Goal: Task Accomplishment & Management: Manage account settings

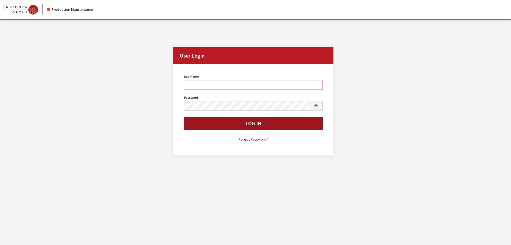
type input "kdorton"
click at [267, 128] on button "Log In" at bounding box center [253, 123] width 139 height 13
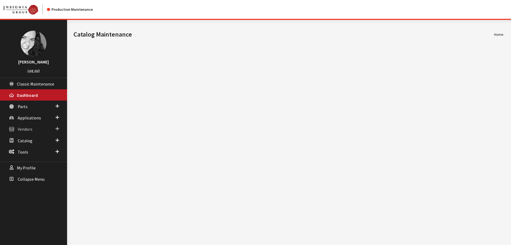
click at [27, 130] on span "Vendors" at bounding box center [25, 128] width 15 height 5
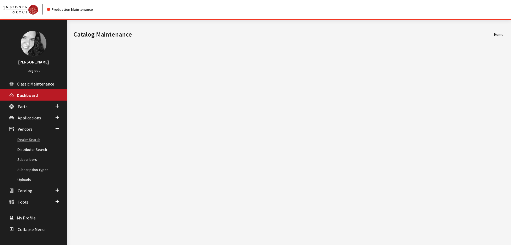
click at [28, 139] on link "Dealer Search" at bounding box center [33, 140] width 67 height 10
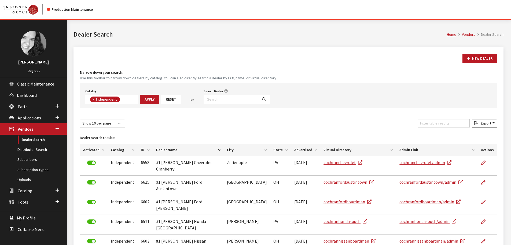
scroll to position [39, 0]
click at [224, 98] on input "Search Dealer" at bounding box center [231, 99] width 54 height 9
type input "lake norman"
select select
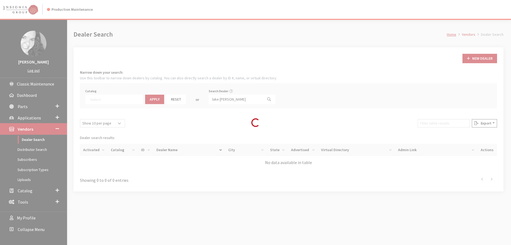
scroll to position [56, 0]
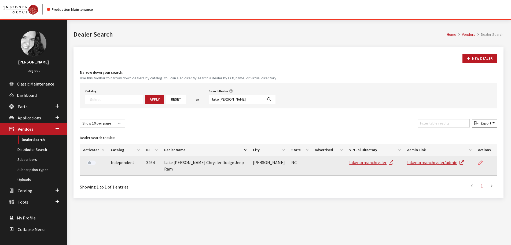
click at [482, 163] on icon at bounding box center [481, 163] width 4 height 4
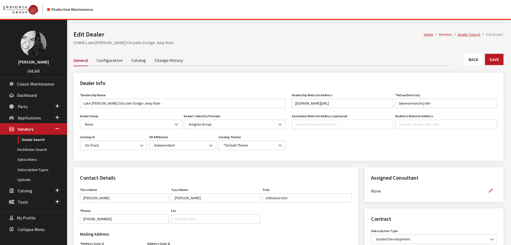
click at [155, 56] on link "Change History" at bounding box center [169, 59] width 28 height 11
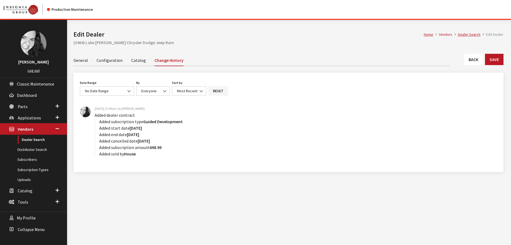
click at [136, 61] on link "Catalog" at bounding box center [138, 59] width 15 height 11
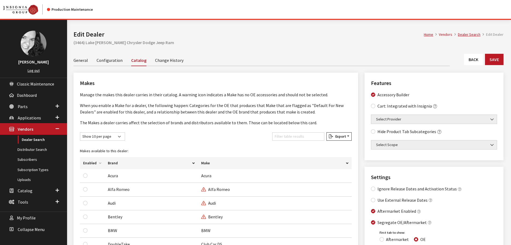
click at [105, 61] on link "Configuration" at bounding box center [110, 59] width 26 height 11
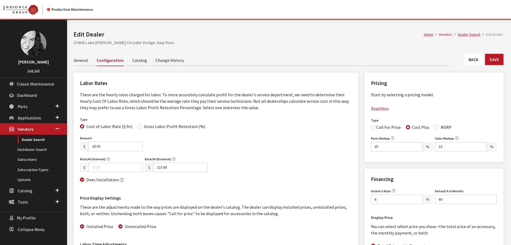
click at [81, 62] on link "General" at bounding box center [81, 59] width 14 height 11
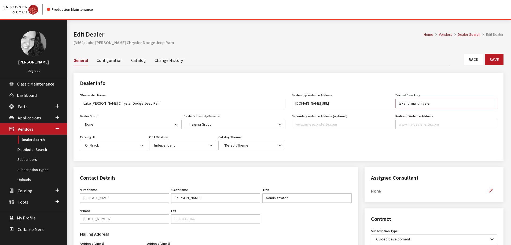
click at [437, 102] on input "lakenormanchrysler" at bounding box center [447, 103] width 102 height 9
type input "lakenormanchrysler1"
click at [493, 61] on button "Save" at bounding box center [494, 59] width 19 height 11
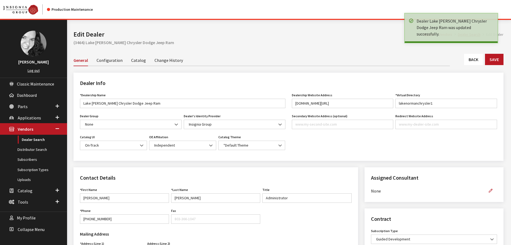
click at [477, 59] on link "Back" at bounding box center [473, 59] width 19 height 11
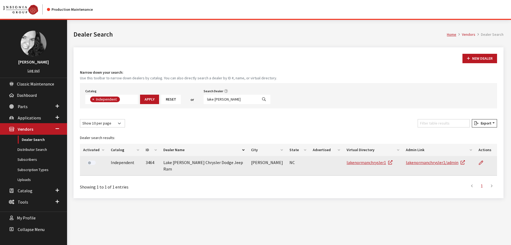
scroll to position [39, 0]
click at [88, 161] on label at bounding box center [91, 162] width 9 height 4
click at [406, 163] on link "lakenormanchrysler1/admin" at bounding box center [435, 161] width 59 height 5
click at [481, 163] on icon at bounding box center [481, 163] width 4 height 4
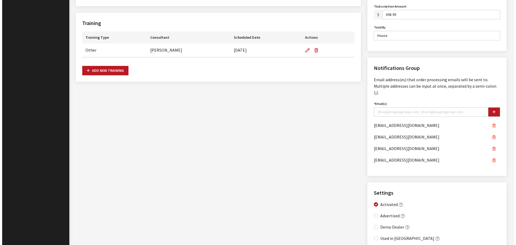
scroll to position [358, 0]
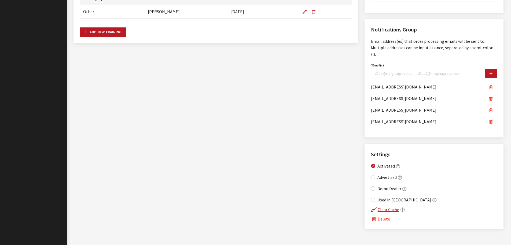
click at [384, 215] on button "Delete" at bounding box center [380, 218] width 19 height 7
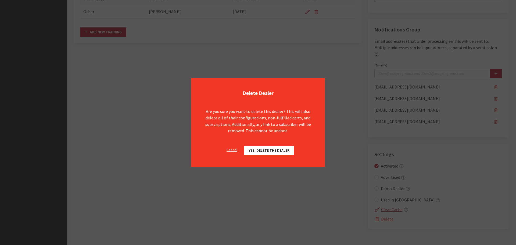
click at [284, 151] on span "Yes, delete the dealer" at bounding box center [268, 150] width 41 height 5
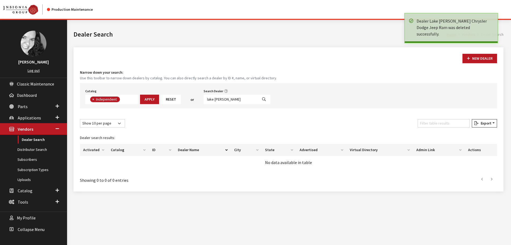
scroll to position [39, 0]
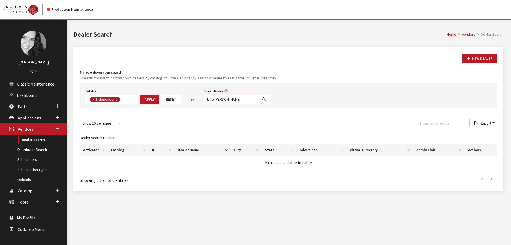
click at [231, 100] on input "lake [PERSON_NAME]" at bounding box center [231, 99] width 54 height 9
click at [231, 100] on input "lake norman" at bounding box center [231, 99] width 54 height 9
type input "alpine"
select select
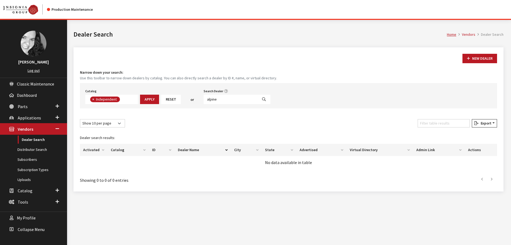
scroll to position [56, 0]
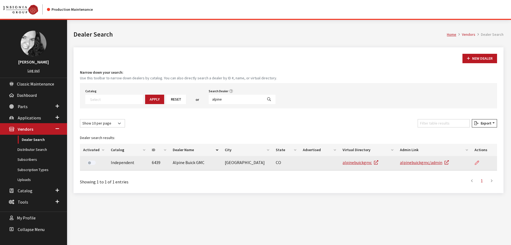
click at [479, 161] on icon at bounding box center [477, 163] width 4 height 4
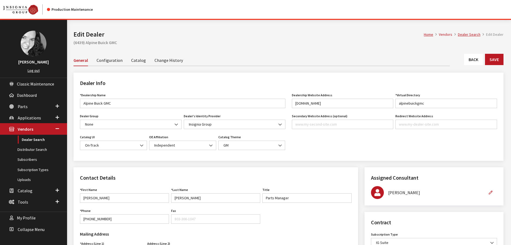
click at [173, 60] on link "Change History" at bounding box center [169, 59] width 28 height 11
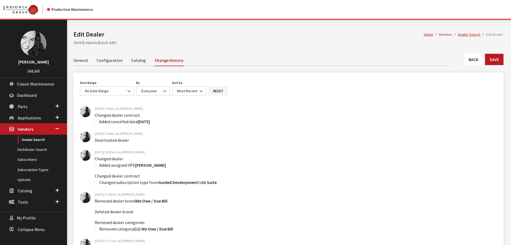
click at [81, 62] on link "General" at bounding box center [81, 59] width 14 height 11
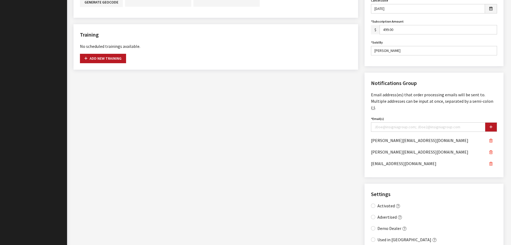
scroll to position [347, 0]
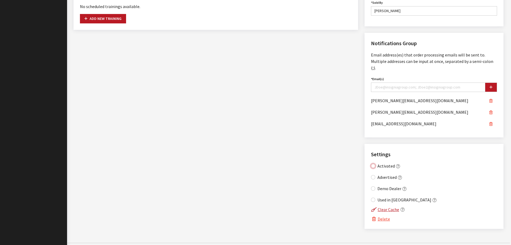
click at [372, 164] on input "Activated" at bounding box center [373, 166] width 4 height 4
checkbox input "true"
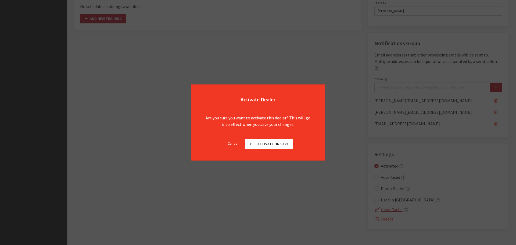
click at [274, 145] on span "Yes, activate on Save" at bounding box center [268, 143] width 39 height 5
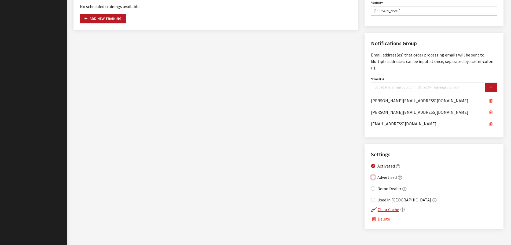
click at [373, 175] on input "Advertised" at bounding box center [373, 177] width 4 height 4
checkbox input "true"
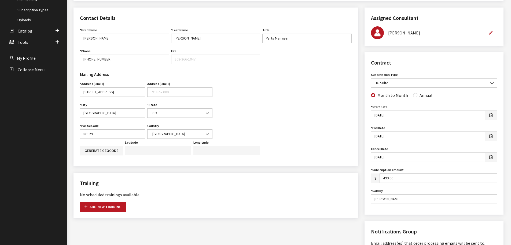
scroll to position [133, 0]
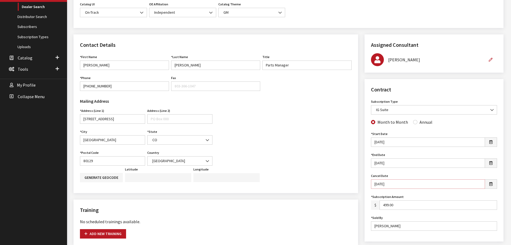
click at [395, 186] on input "[DATE]" at bounding box center [428, 183] width 114 height 9
click at [395, 186] on input "3/31/2025" at bounding box center [428, 183] width 114 height 9
click at [406, 140] on input "11/1/2023" at bounding box center [428, 141] width 114 height 9
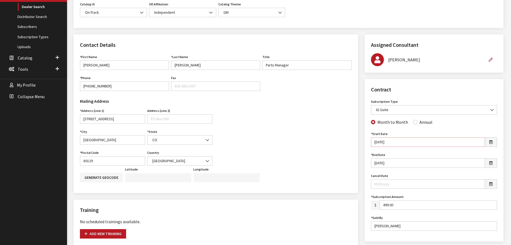
click at [406, 140] on input "11/1/2023" at bounding box center [428, 141] width 114 height 9
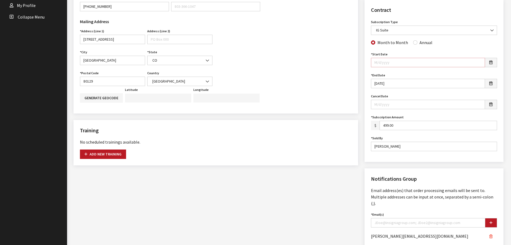
scroll to position [215, 0]
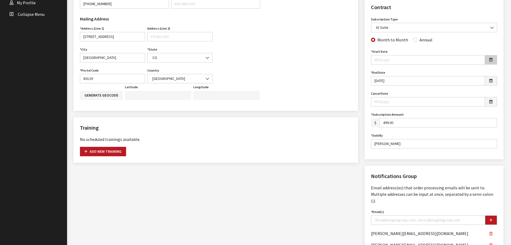
click at [495, 60] on button "button" at bounding box center [491, 59] width 12 height 9
click at [387, 112] on td "22" at bounding box center [386, 111] width 8 height 8
type input "09/22/2025"
click at [494, 81] on button "button" at bounding box center [491, 80] width 12 height 9
click at [406, 159] on th "Today" at bounding box center [402, 157] width 56 height 8
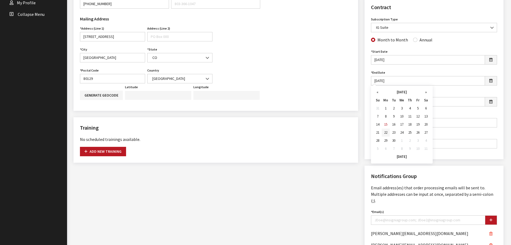
click at [387, 132] on td "22" at bounding box center [386, 132] width 8 height 8
click at [395, 82] on input "09/22/2025" at bounding box center [428, 80] width 114 height 9
type input "09/22/2026"
click at [368, 101] on div "Contract Subscription Type None assigned IG Suite Self-Guided Accessory Sync OE…" at bounding box center [434, 78] width 139 height 162
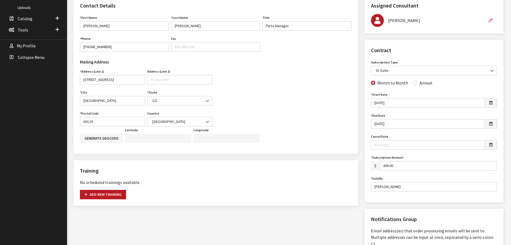
scroll to position [161, 0]
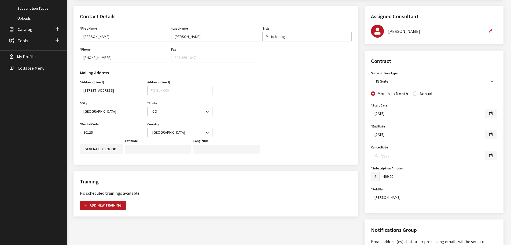
click at [409, 177] on input "499.00" at bounding box center [439, 176] width 118 height 9
type input "599.00"
click at [400, 197] on input "Cary DePriest" at bounding box center [434, 197] width 126 height 9
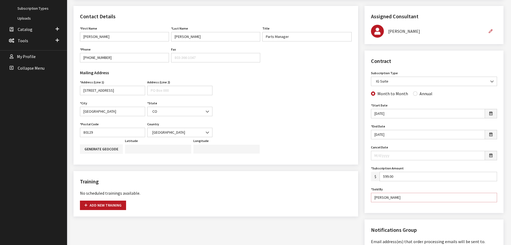
click at [400, 197] on input "Cary DePriest" at bounding box center [434, 197] width 126 height 9
type input "Vincent Catena"
click at [346, 191] on div "No scheduled trainings available." at bounding box center [216, 193] width 272 height 6
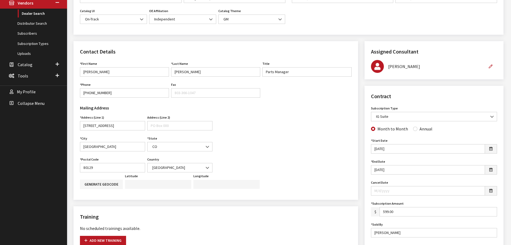
scroll to position [0, 0]
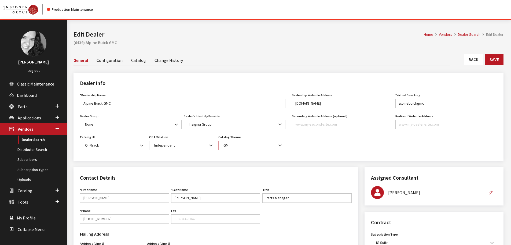
click at [279, 143] on b at bounding box center [279, 143] width 0 height 0
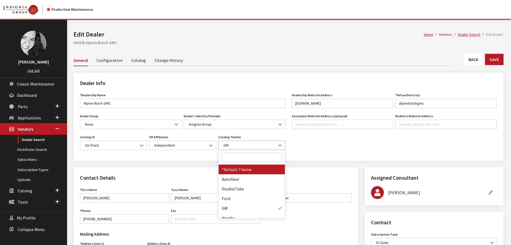
select select "17"
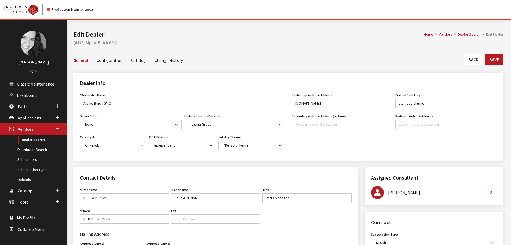
click at [247, 167] on div "Dealer Info *Dealership Name Alpine Buick GMC Name is required. Dealer Group No…" at bounding box center [288, 119] width 437 height 95
click at [139, 61] on link "Catalog" at bounding box center [138, 59] width 15 height 11
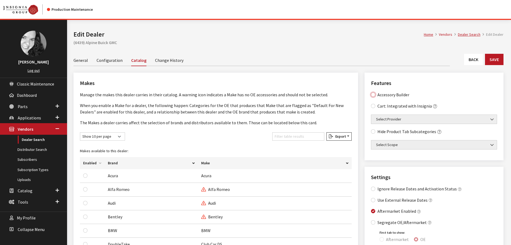
click at [373, 96] on Builder "Accessory Builder" at bounding box center [373, 94] width 4 height 4
checkbox Builder "true"
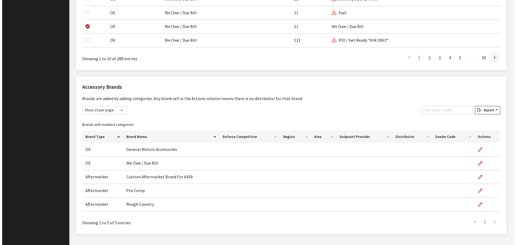
scroll to position [510, 0]
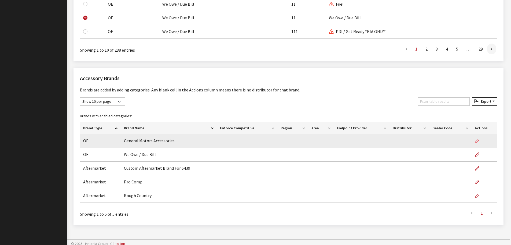
click at [478, 141] on icon "button" at bounding box center [478, 141] width 4 height 4
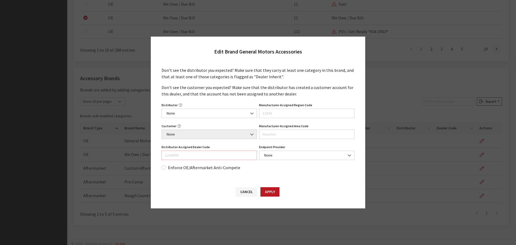
click at [194, 155] on input "Distributor-Assigned Dealer Code" at bounding box center [208, 154] width 95 height 9
type input "216983"
click at [271, 191] on button "Apply" at bounding box center [269, 191] width 19 height 9
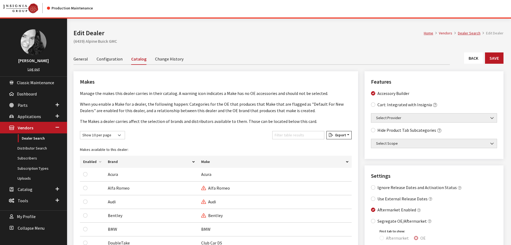
scroll to position [0, 0]
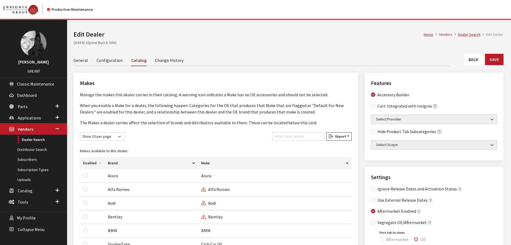
click at [84, 62] on link "General" at bounding box center [81, 59] width 14 height 11
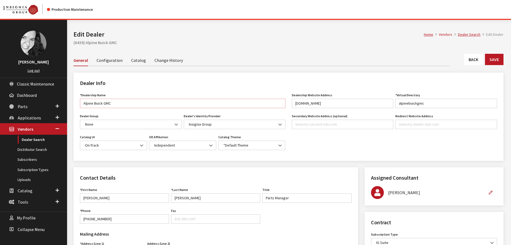
click at [103, 104] on input "Alpine Buick GMC" at bounding box center [183, 103] width 206 height 9
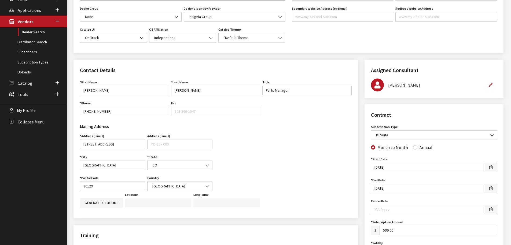
scroll to position [134, 0]
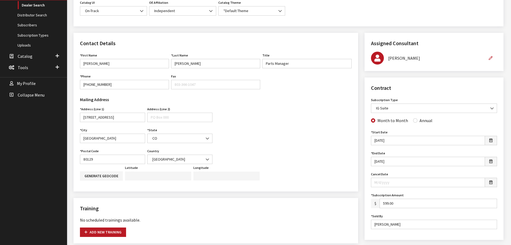
type input "Alpine GMC"
click at [107, 136] on input "Highlands Ranch" at bounding box center [112, 137] width 65 height 9
type input "Littleton"
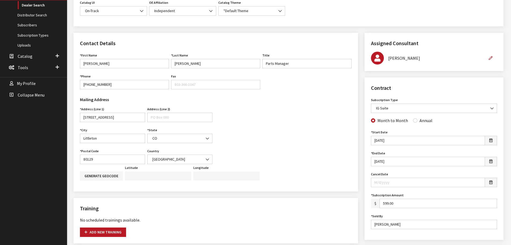
click at [229, 137] on div "Mailing Address Address (Line 1) 3106 West County Line Road Address is required…" at bounding box center [216, 128] width 278 height 70
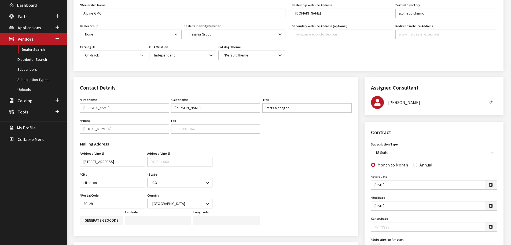
scroll to position [81, 0]
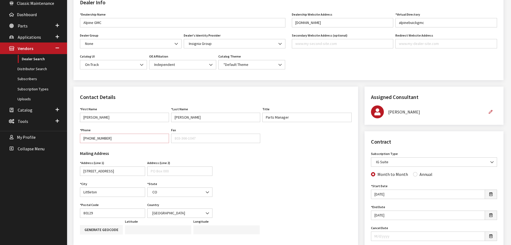
click at [107, 137] on input "303-835-4602" at bounding box center [124, 137] width 89 height 9
type input "720-826-7221"
click at [279, 171] on div "Mailing Address Address (Line 1) 3106 West County Line Road Address is required…" at bounding box center [216, 182] width 278 height 70
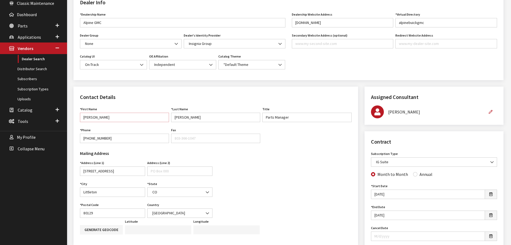
click at [102, 119] on input "Troy" at bounding box center [124, 116] width 89 height 9
type input "Austin"
type input "Jacobs"
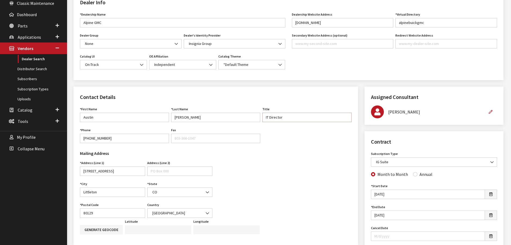
type input "IT Director"
click at [300, 179] on div "Mailing Address Address (Line 1) 3106 West County Line Road Address is required…" at bounding box center [216, 182] width 278 height 70
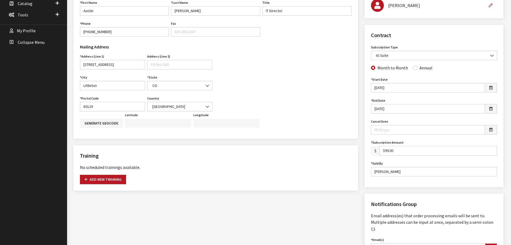
scroll to position [322, 0]
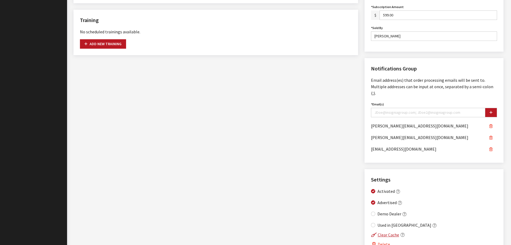
click at [492, 124] on icon "button" at bounding box center [491, 126] width 3 height 4
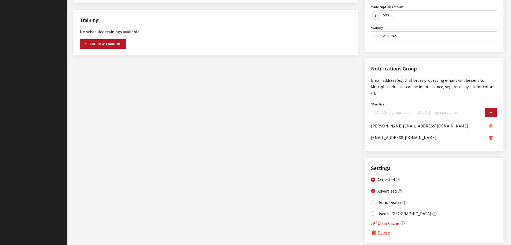
click at [492, 124] on icon "button" at bounding box center [491, 126] width 3 height 4
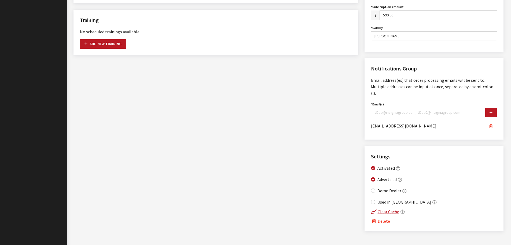
click at [492, 124] on icon "button" at bounding box center [491, 126] width 3 height 4
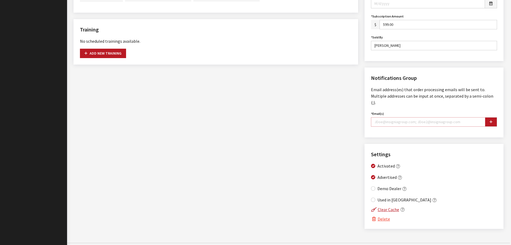
click at [395, 117] on input "Email(s)" at bounding box center [428, 121] width 114 height 9
type input "austin@alpineautomotive.com"
click at [491, 120] on icon "button" at bounding box center [491, 122] width 3 height 4
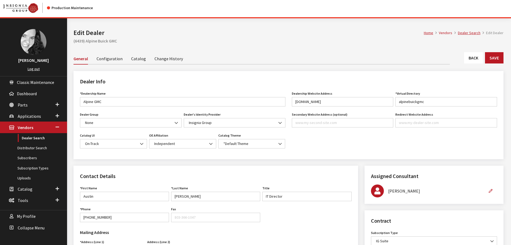
scroll to position [0, 0]
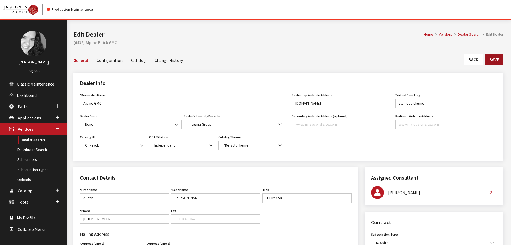
click at [497, 61] on button "Save" at bounding box center [494, 59] width 19 height 11
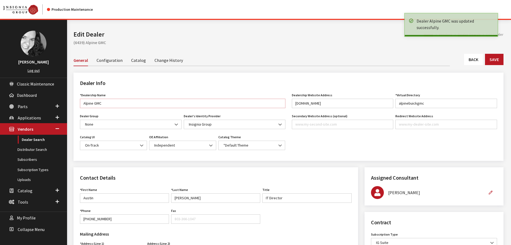
click at [94, 103] on input "Alpine GMC" at bounding box center [183, 103] width 206 height 9
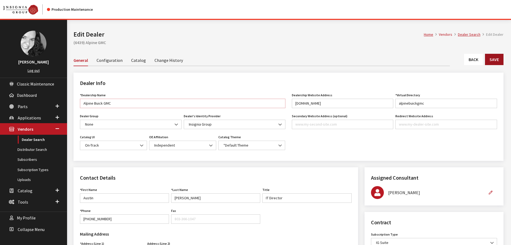
type input "Alpine Buick GMC"
click at [497, 63] on button "Save" at bounding box center [494, 59] width 19 height 11
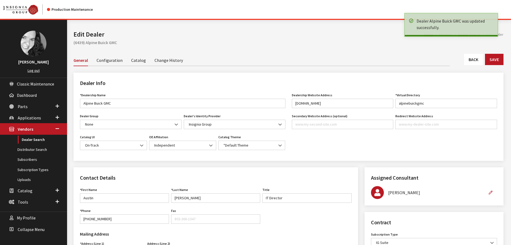
click at [474, 59] on link "Back" at bounding box center [473, 59] width 19 height 11
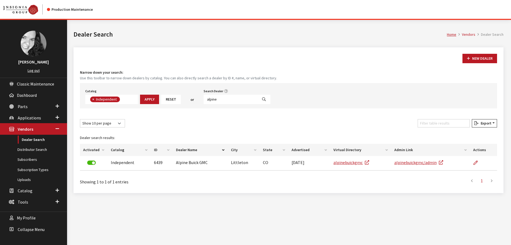
scroll to position [39, 0]
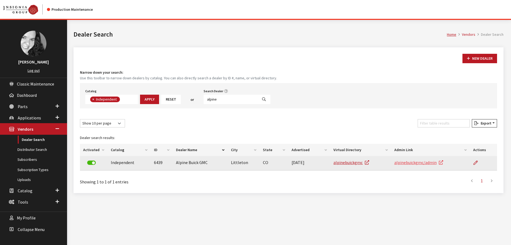
click at [413, 161] on link "alpinebuickgmc/admin" at bounding box center [419, 161] width 49 height 5
